Goal: Transaction & Acquisition: Purchase product/service

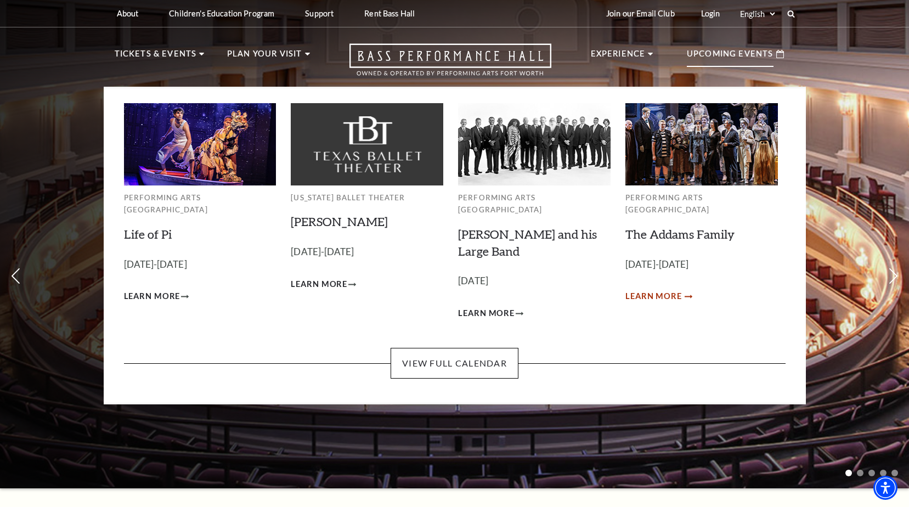
click at [657, 290] on span "Learn More" at bounding box center [653, 297] width 57 height 14
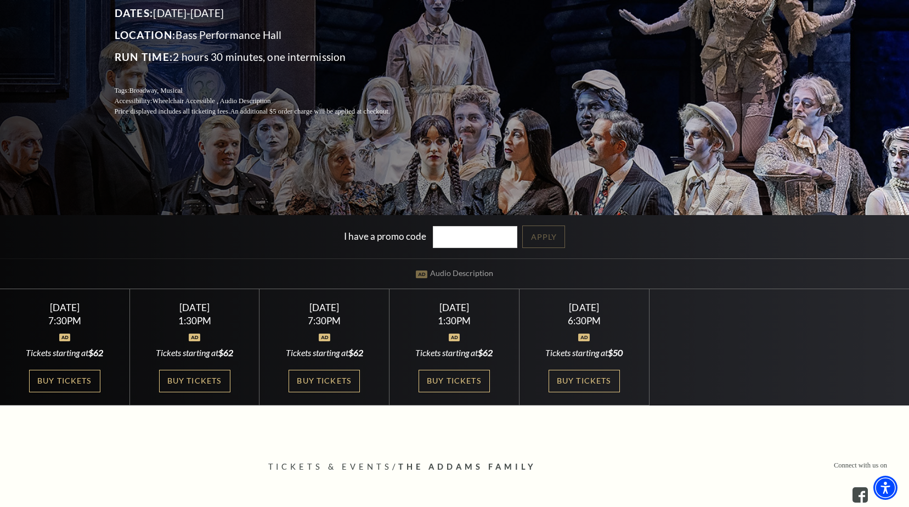
scroll to position [190, 0]
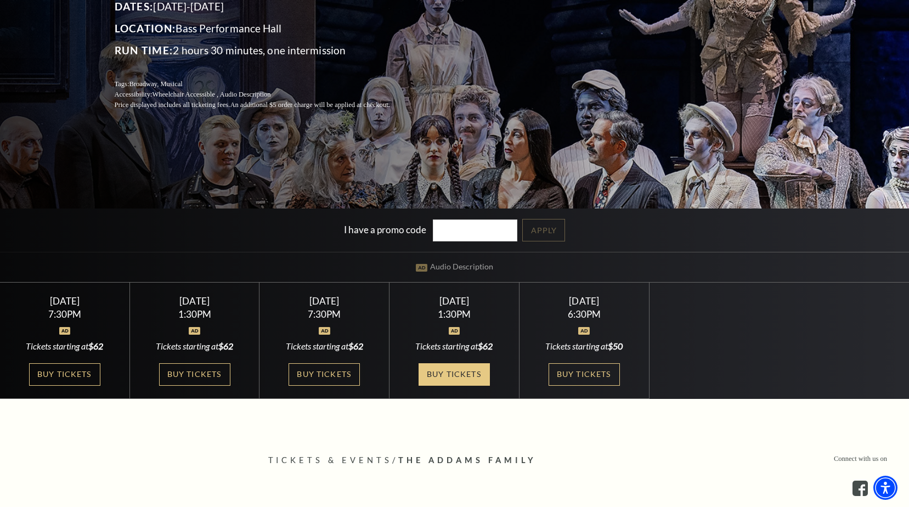
click at [446, 377] on link "Buy Tickets" at bounding box center [454, 374] width 71 height 22
click at [450, 381] on link "Buy Tickets" at bounding box center [454, 374] width 71 height 22
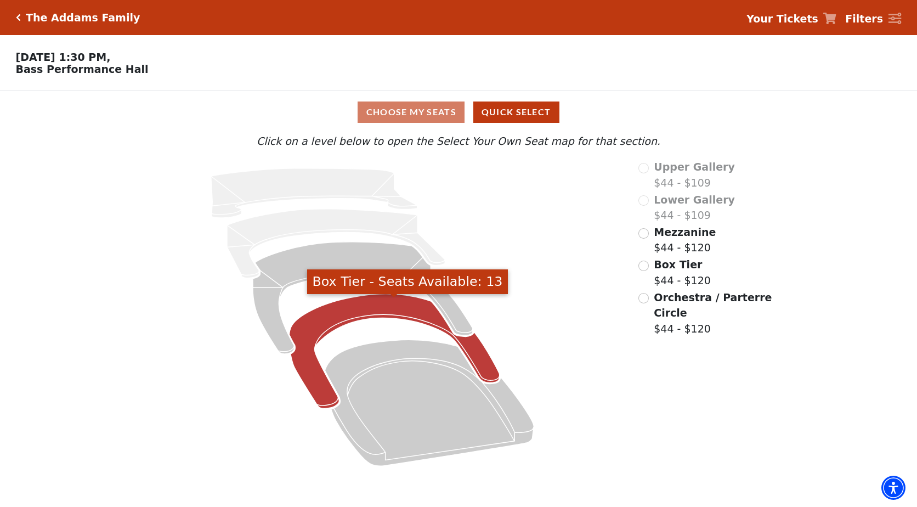
click at [318, 313] on icon "Box Tier - Seats Available: 13" at bounding box center [395, 351] width 210 height 115
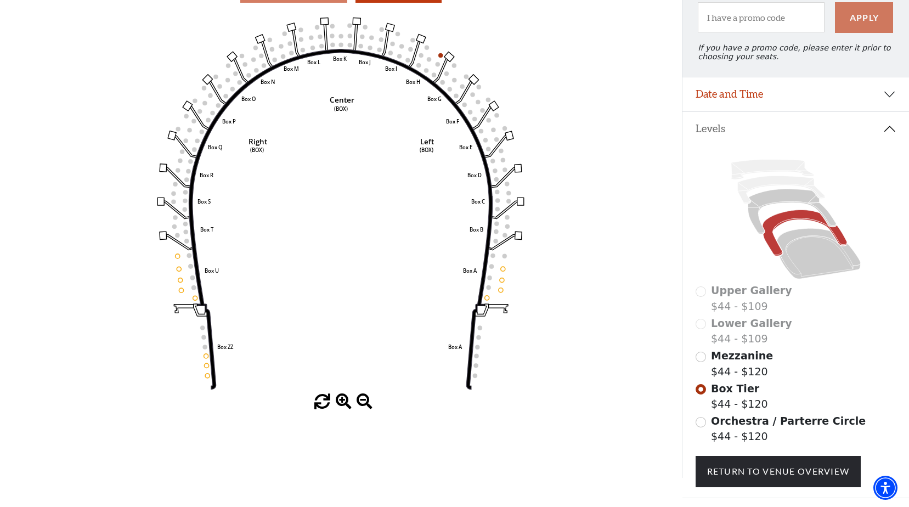
scroll to position [121, 0]
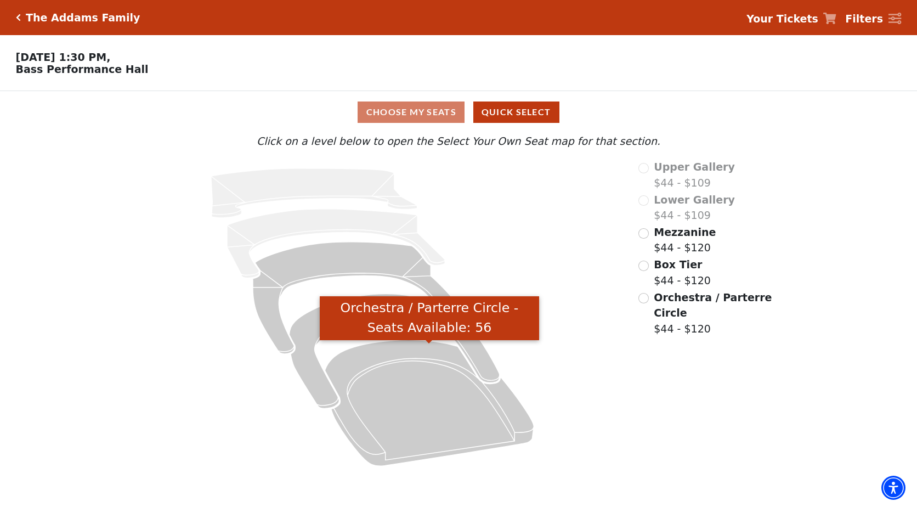
click at [450, 381] on icon "Orchestra / Parterre Circle - Seats Available: 56" at bounding box center [429, 403] width 209 height 126
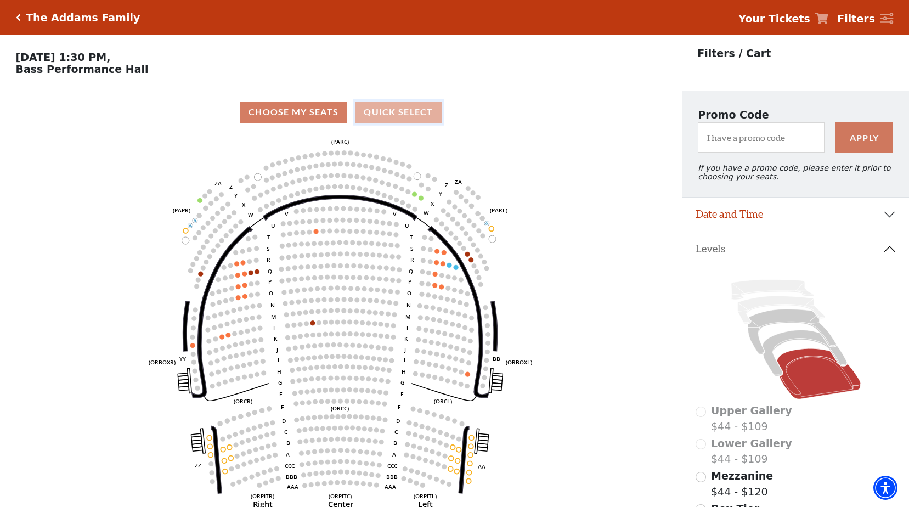
click at [427, 119] on button "Quick Select" at bounding box center [399, 112] width 86 height 21
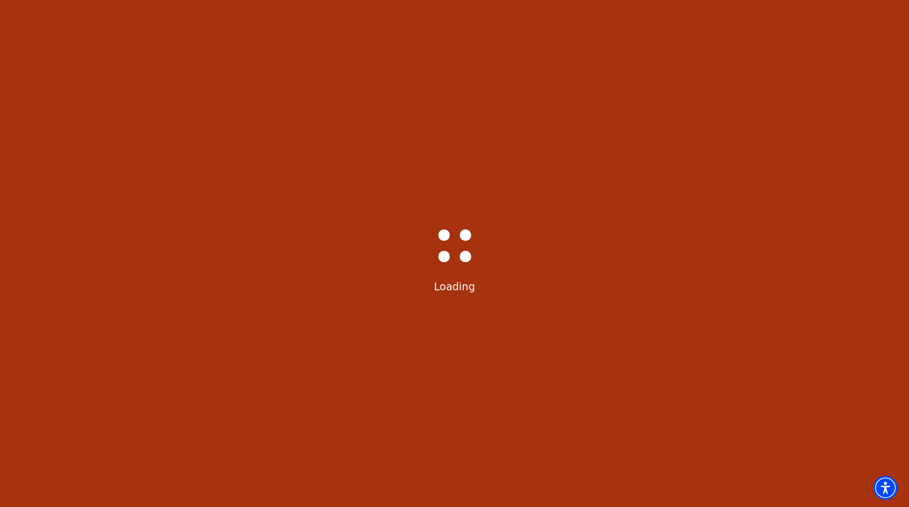
select select "6293"
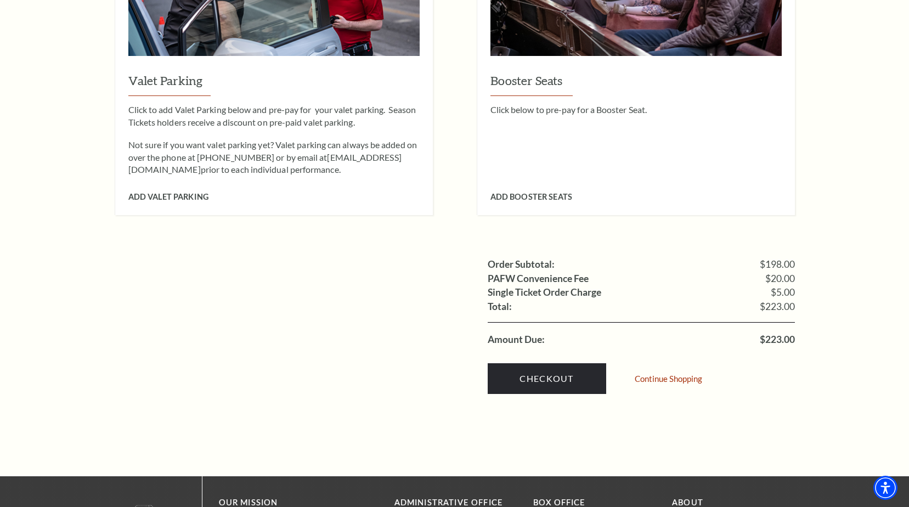
scroll to position [903, 0]
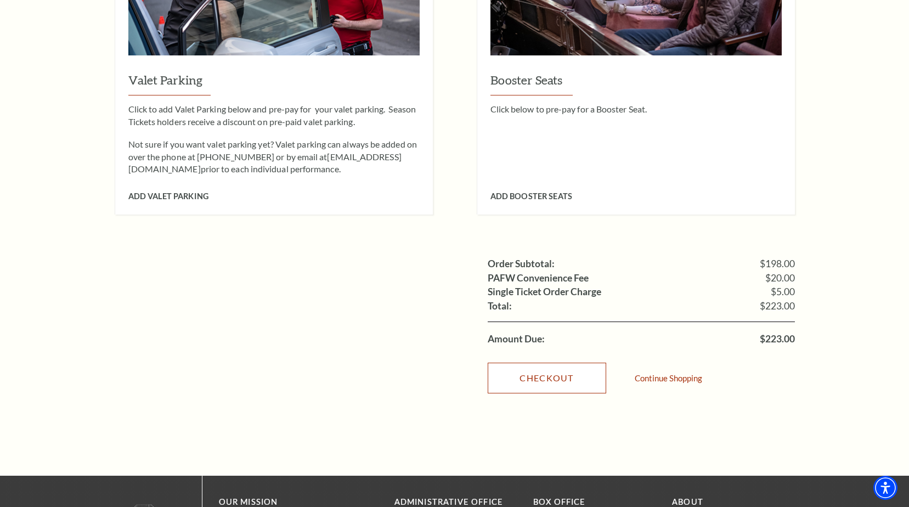
click at [535, 365] on link "Checkout" at bounding box center [547, 378] width 119 height 31
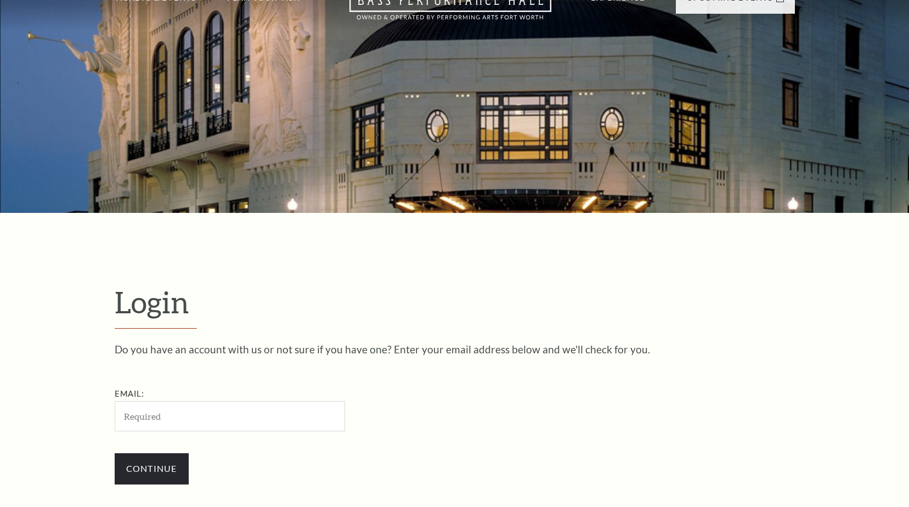
scroll to position [340, 0]
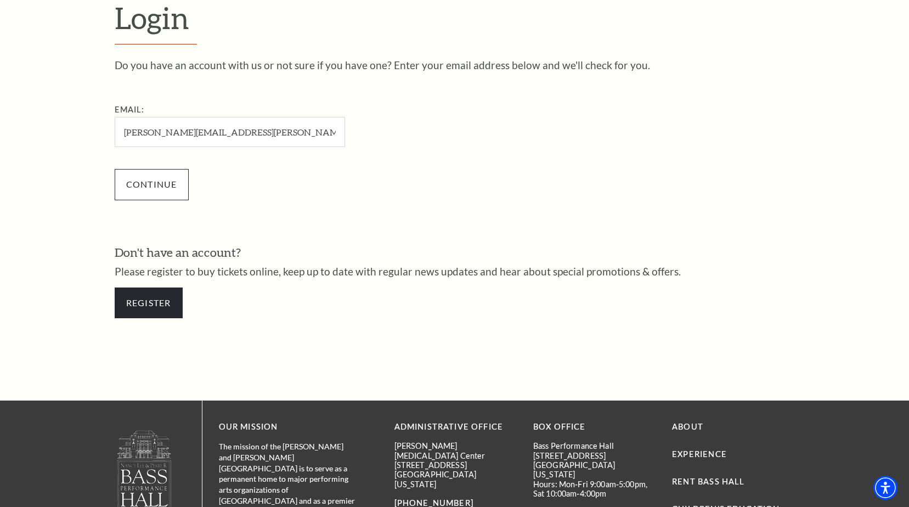
type input "jessica.k.brewer@gmail.com"
click at [167, 183] on input "Continue" at bounding box center [152, 184] width 74 height 31
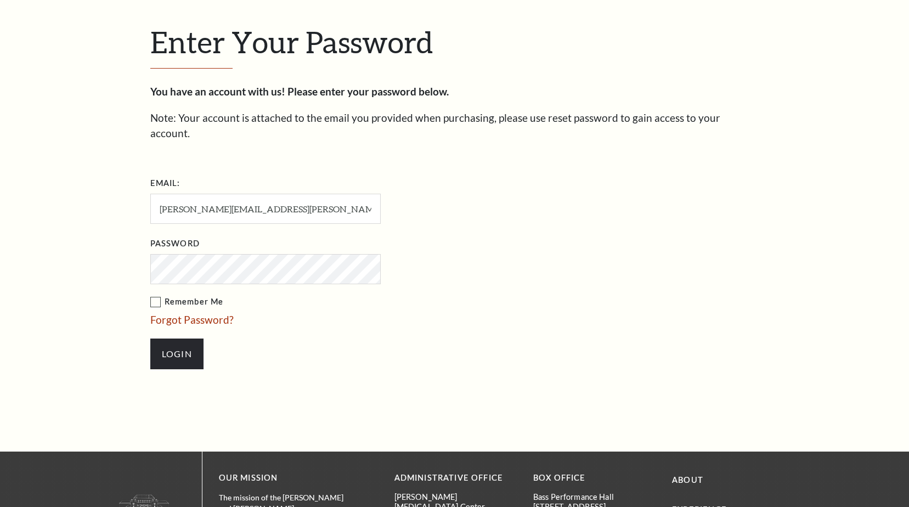
scroll to position [351, 0]
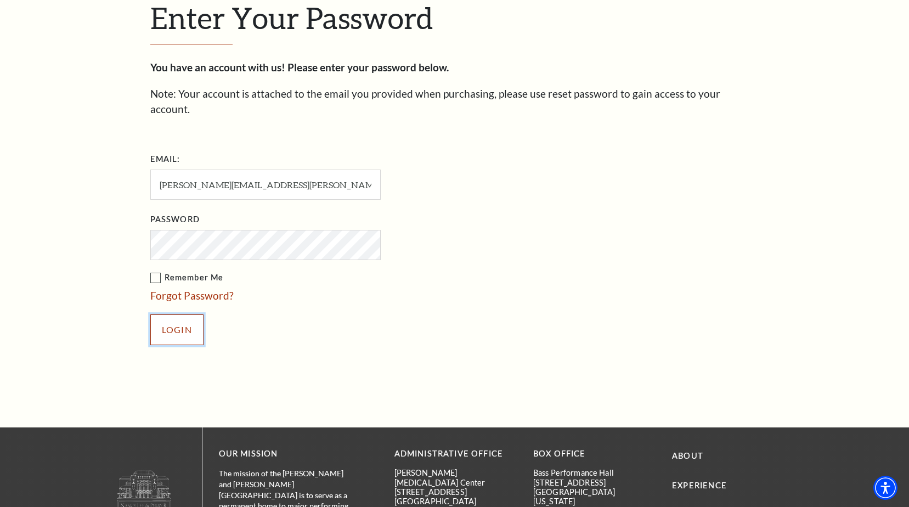
click at [174, 316] on input "Login" at bounding box center [176, 329] width 53 height 31
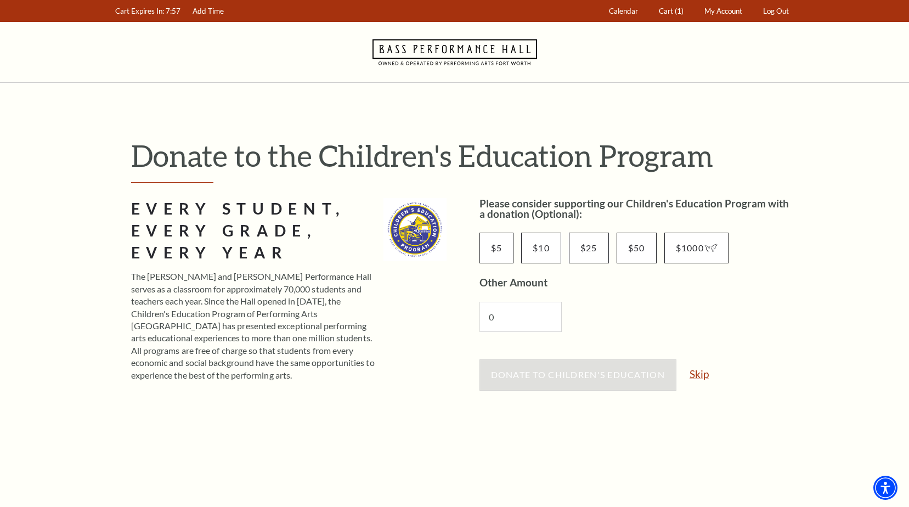
click at [706, 369] on link "Skip" at bounding box center [699, 374] width 19 height 10
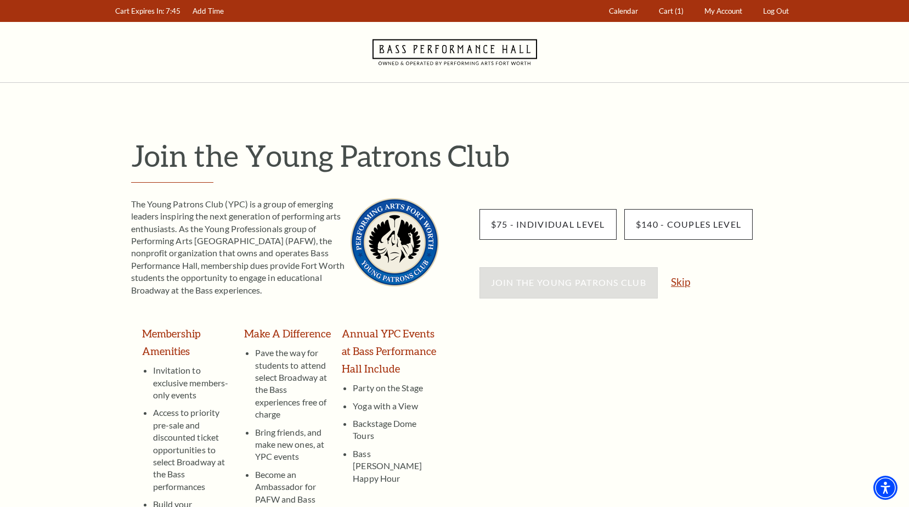
click at [685, 286] on link "Skip" at bounding box center [680, 282] width 19 height 10
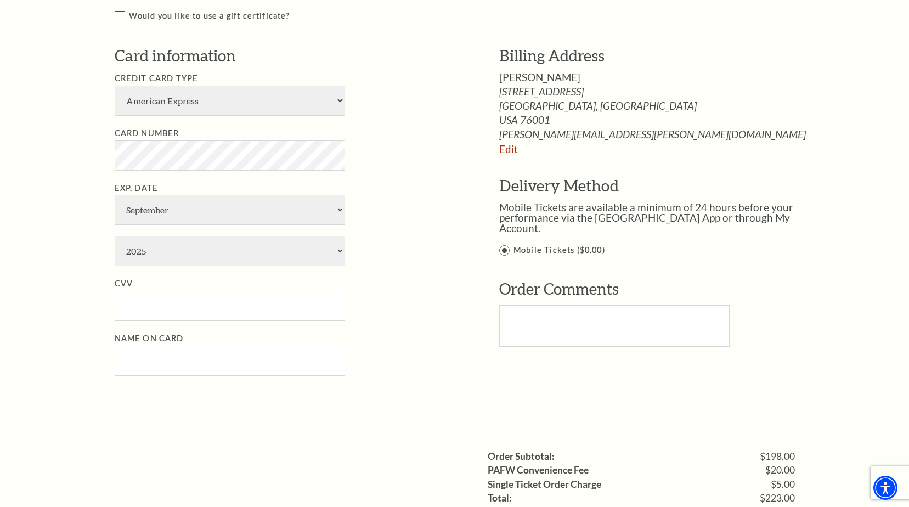
scroll to position [578, 0]
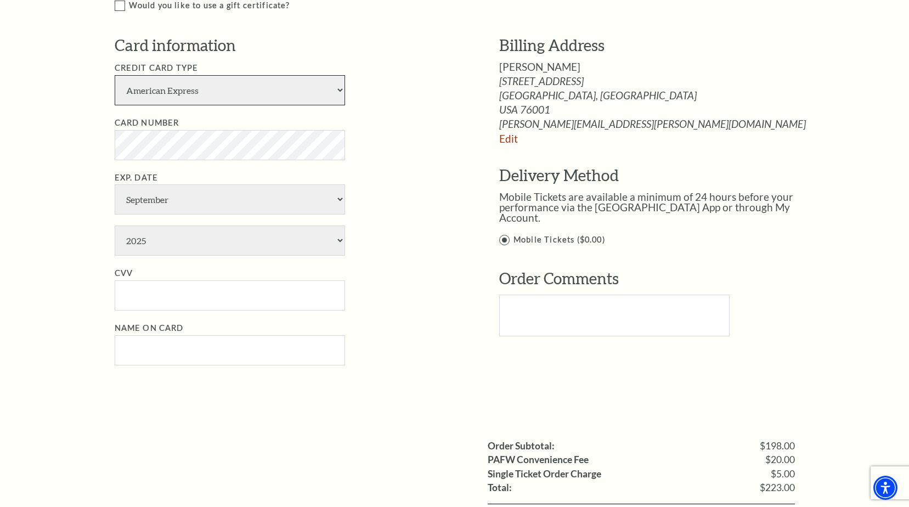
click at [340, 84] on select "American Express Visa Master Card Discover" at bounding box center [230, 90] width 230 height 30
click at [115, 75] on select "American Express Visa Master Card Discover" at bounding box center [230, 90] width 230 height 30
click at [340, 92] on select "American Express Visa Master Card Discover" at bounding box center [230, 90] width 230 height 30
select select "24"
click at [115, 75] on select "American Express Visa Master Card Discover" at bounding box center [230, 90] width 230 height 30
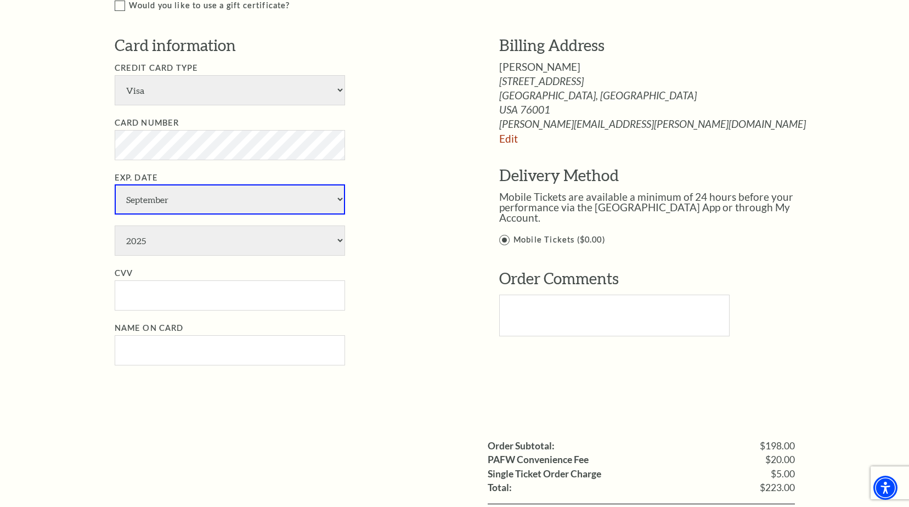
select select "4"
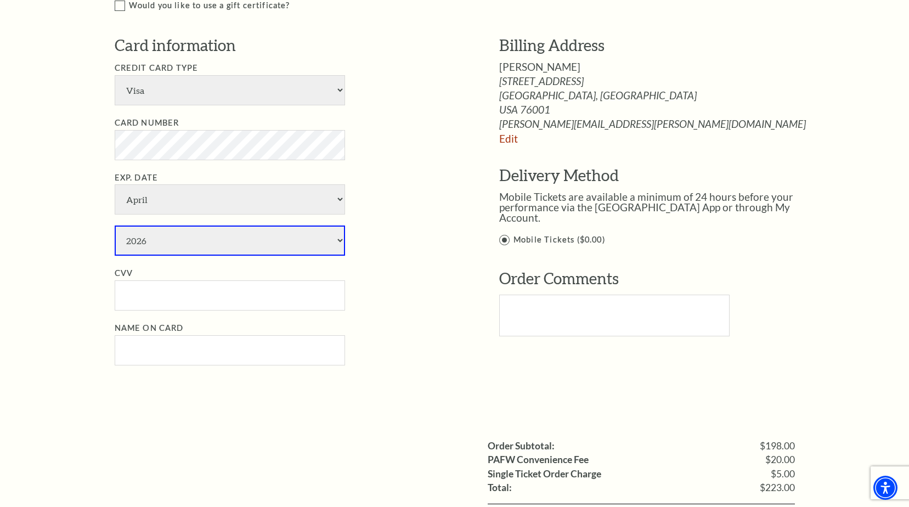
select select "2029"
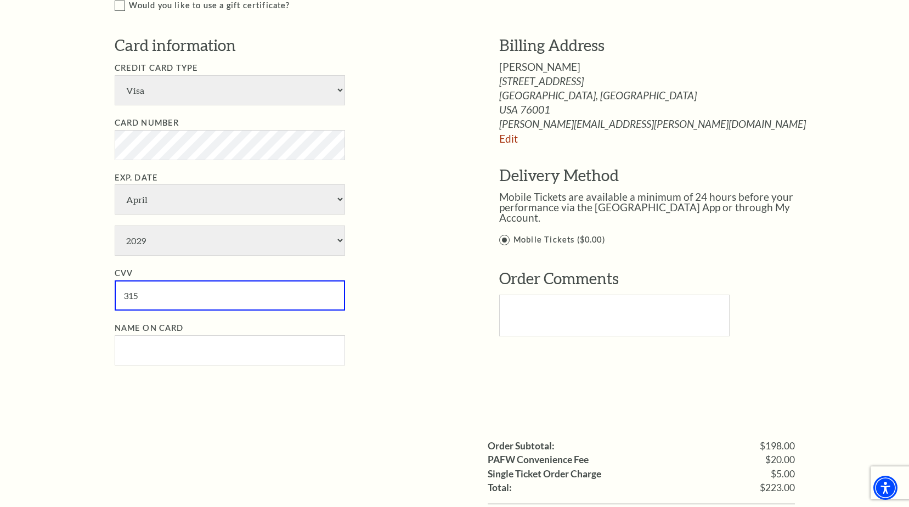
type input "315"
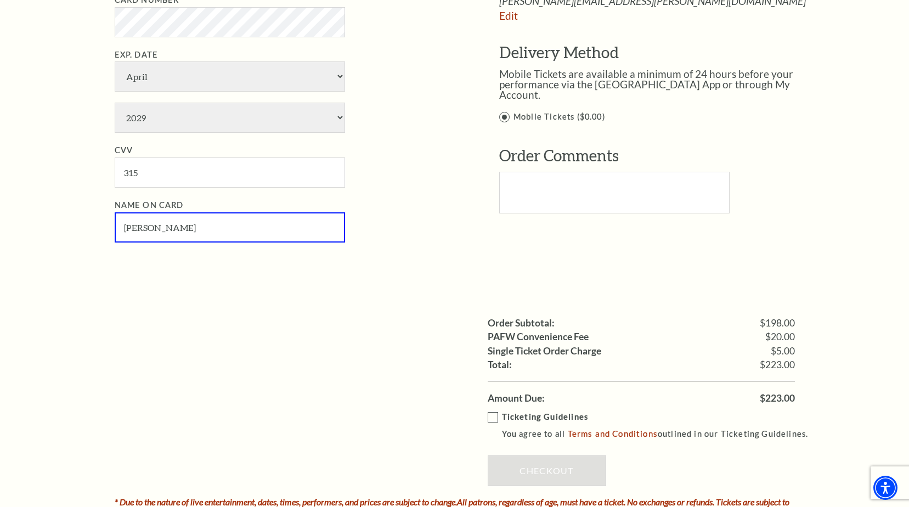
scroll to position [726, 0]
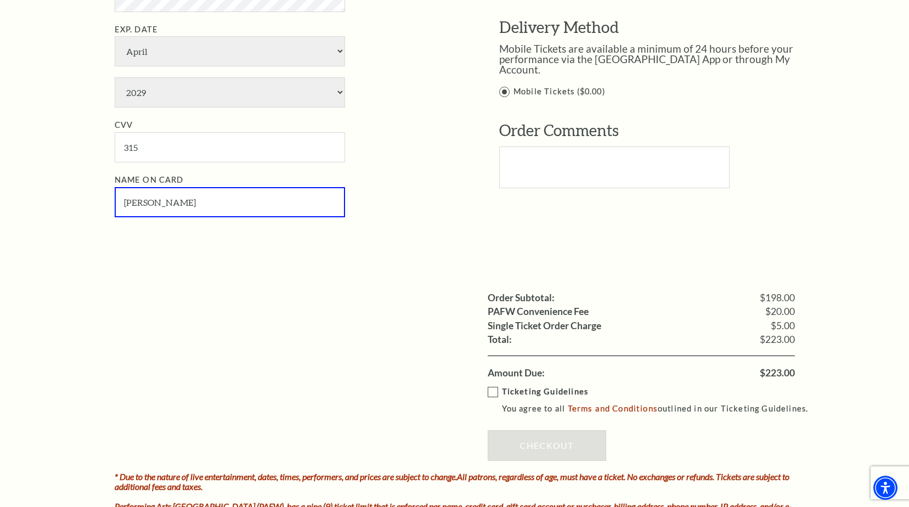
type input "Jessica K Brewer"
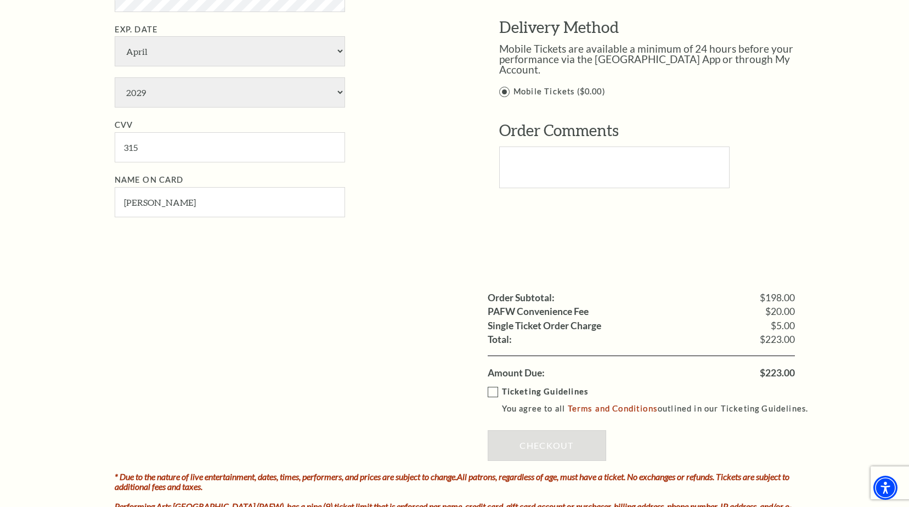
click at [496, 393] on label "Ticketing Guidelines You agree to all Terms and Conditions outlined in our Tick…" at bounding box center [653, 400] width 331 height 30
click at [0, 0] on input "Ticketing Guidelines You agree to all Terms and Conditions outlined in our Tick…" at bounding box center [0, 0] width 0 height 0
click at [518, 446] on link "Checkout" at bounding box center [547, 445] width 119 height 31
